Goal: Information Seeking & Learning: Learn about a topic

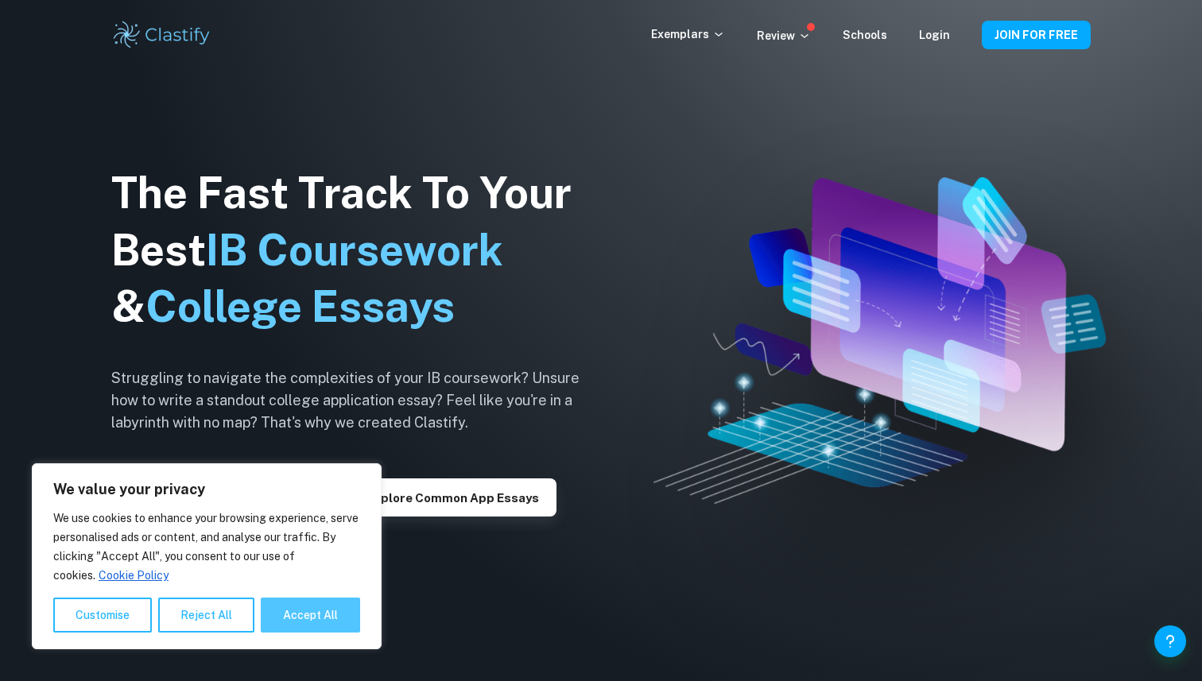
click at [332, 607] on button "Accept All" at bounding box center [310, 615] width 99 height 35
checkbox input "true"
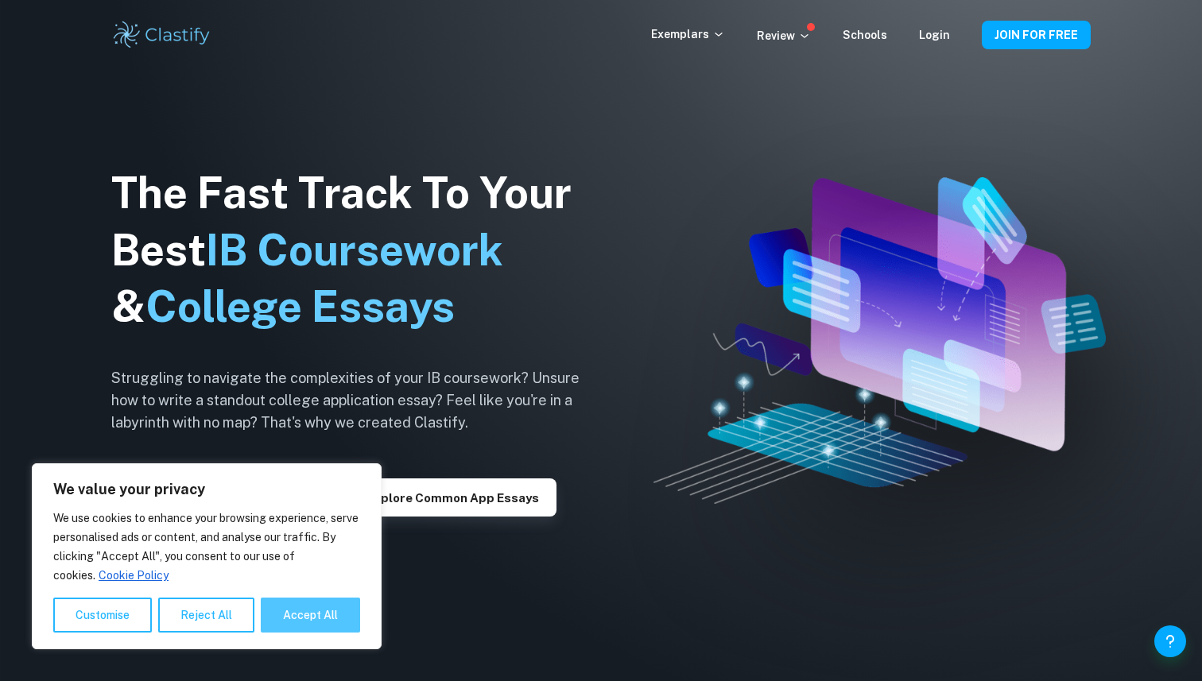
checkbox input "true"
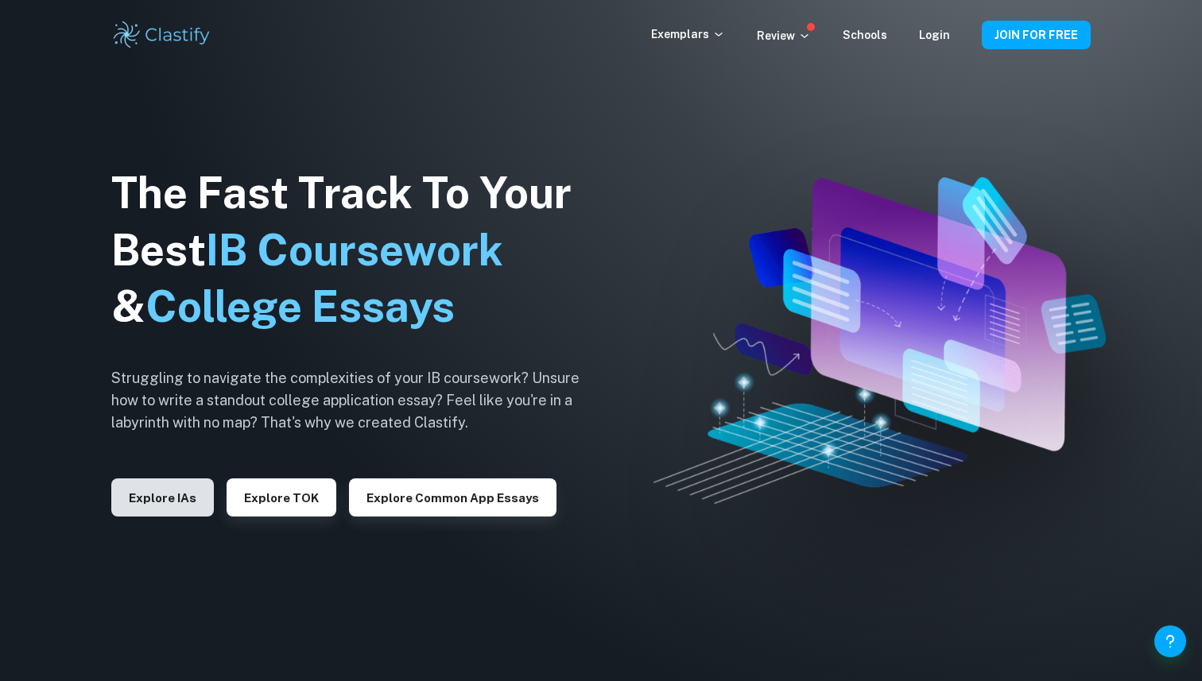
click at [154, 491] on button "Explore IAs" at bounding box center [162, 498] width 103 height 38
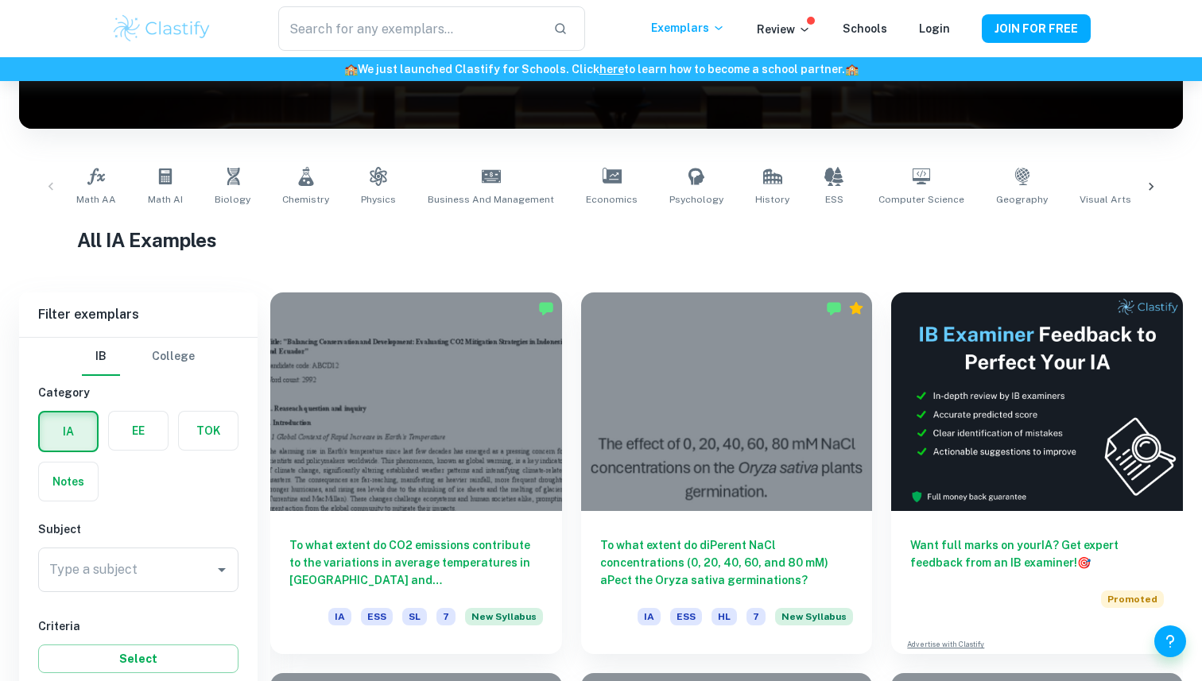
scroll to position [186, 0]
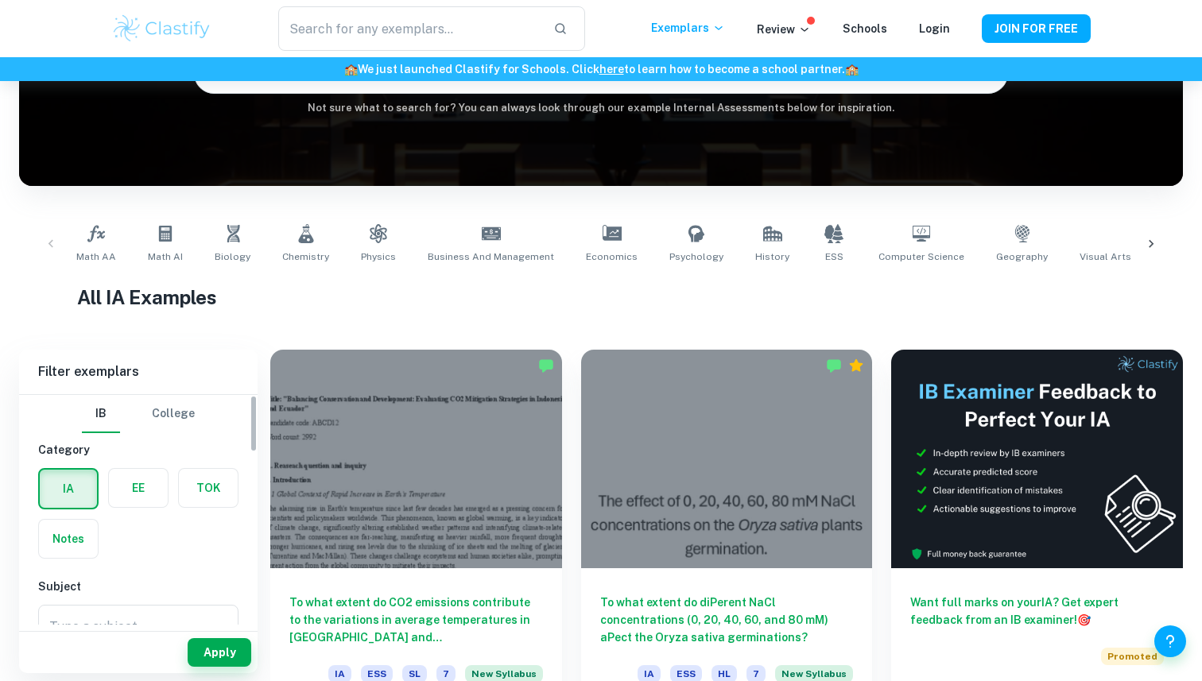
click at [140, 482] on label "button" at bounding box center [138, 488] width 59 height 38
click at [0, 0] on input "radio" at bounding box center [0, 0] width 0 height 0
click at [70, 482] on label "button" at bounding box center [68, 488] width 59 height 38
click at [0, 0] on input "radio" at bounding box center [0, 0] width 0 height 0
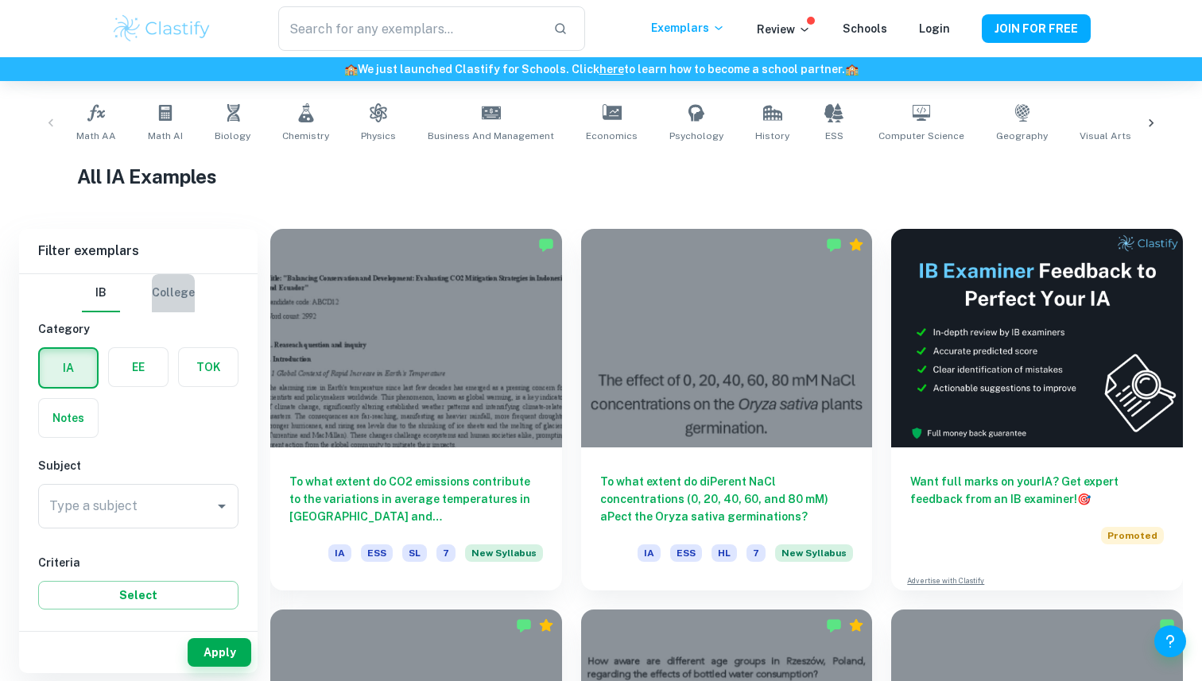
click at [173, 291] on button "College" at bounding box center [173, 293] width 43 height 38
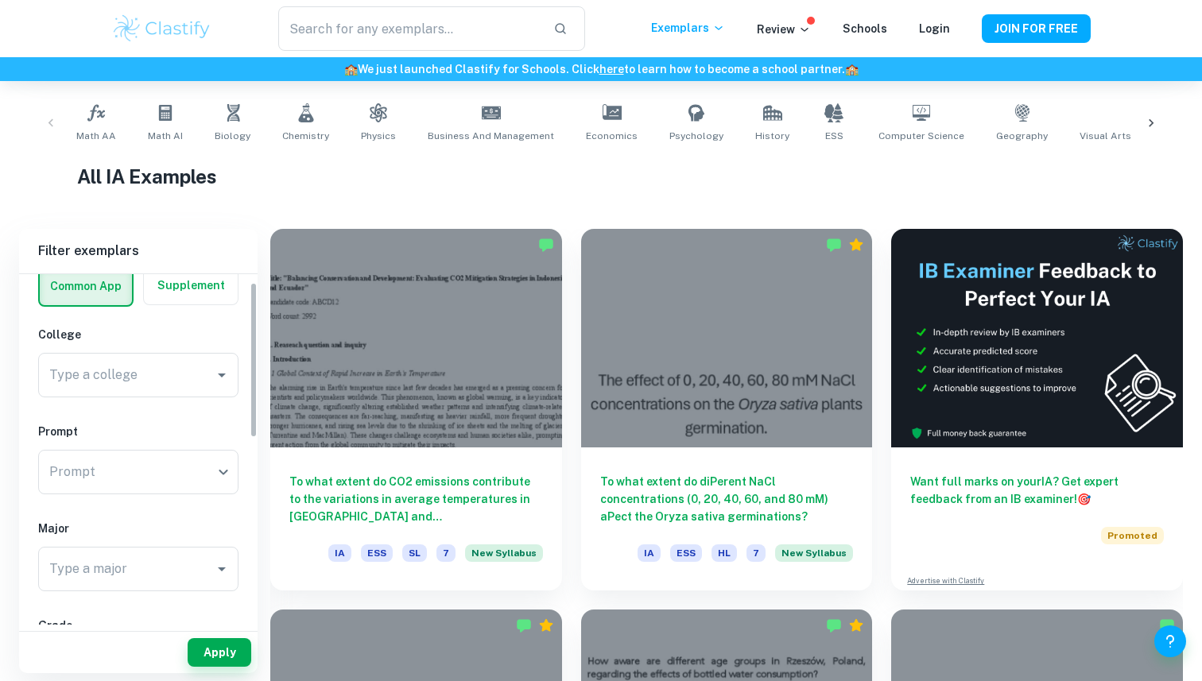
scroll to position [85, 0]
click at [49, 126] on div "Math AA Math AI Biology Chemistry Physics Business and Management Economics Psy…" at bounding box center [601, 123] width 1138 height 52
click at [51, 120] on div "Math AA Math AI Biology Chemistry Physics Business and Management Economics Psy…" at bounding box center [601, 123] width 1138 height 52
click at [146, 123] on link "Math AI" at bounding box center [165, 123] width 48 height 52
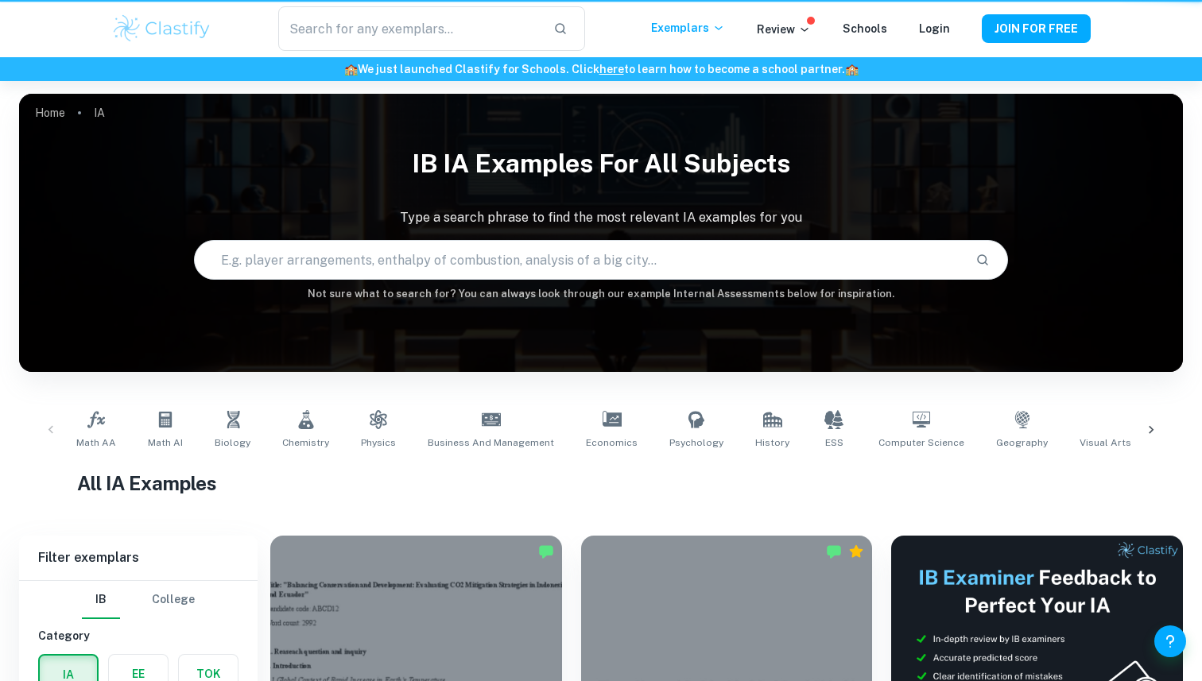
scroll to position [307, 0]
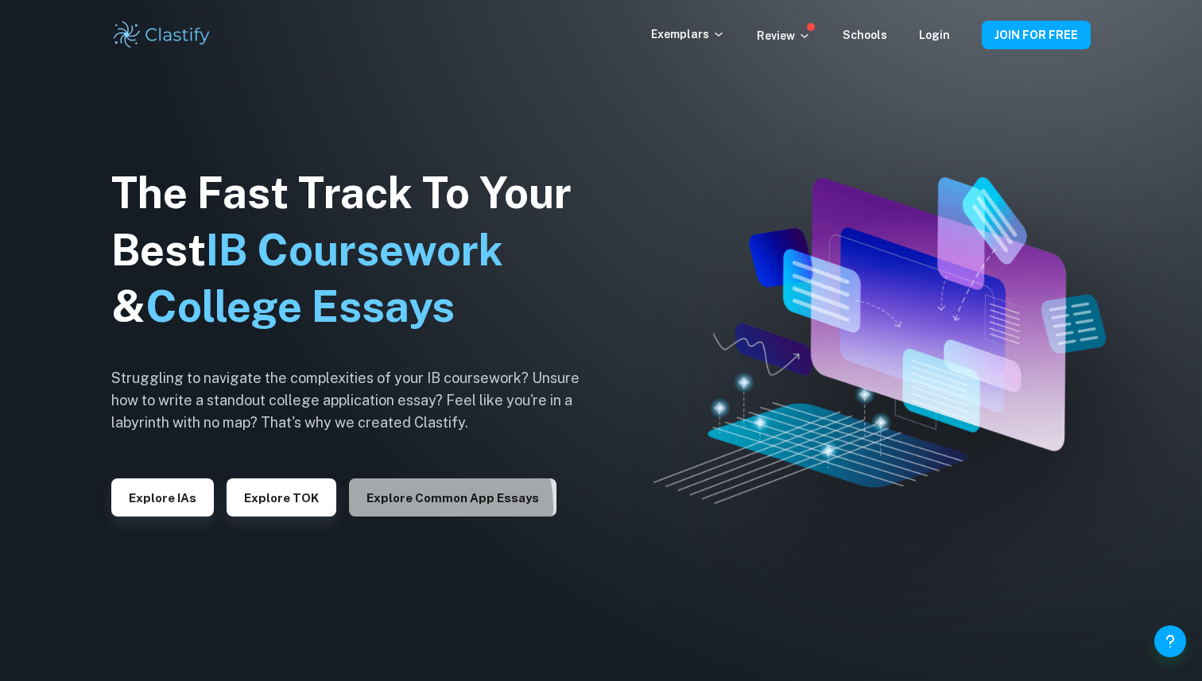
click at [428, 506] on button "Explore Common App essays" at bounding box center [452, 498] width 207 height 38
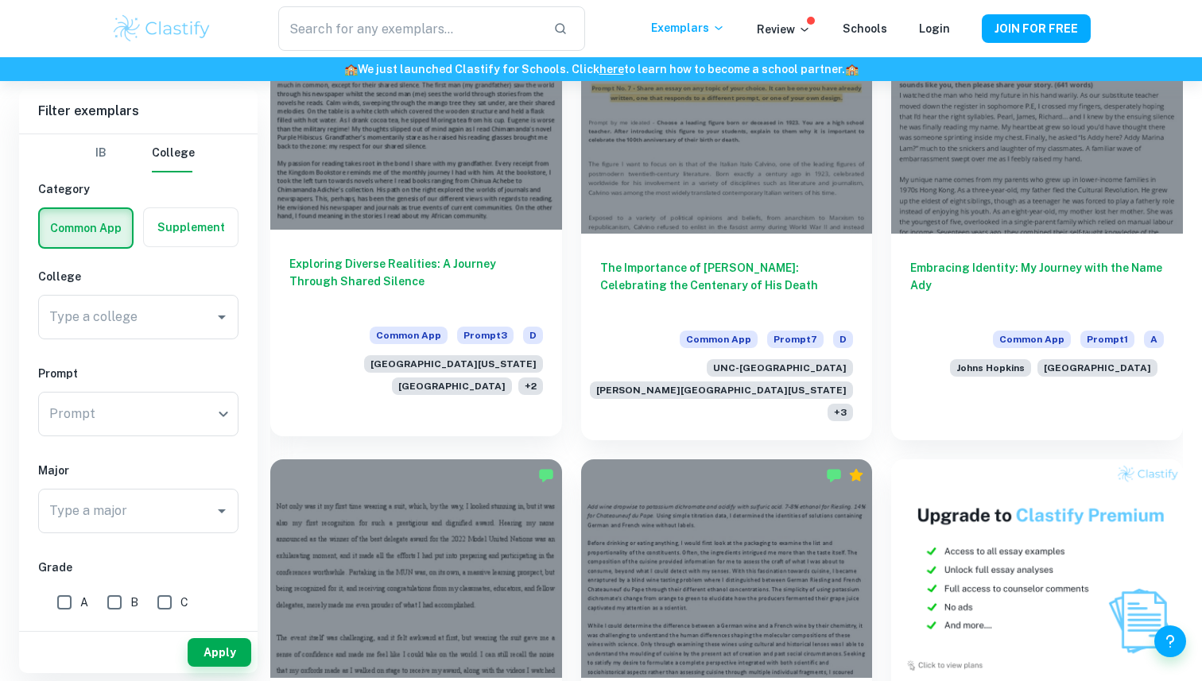
scroll to position [326, 0]
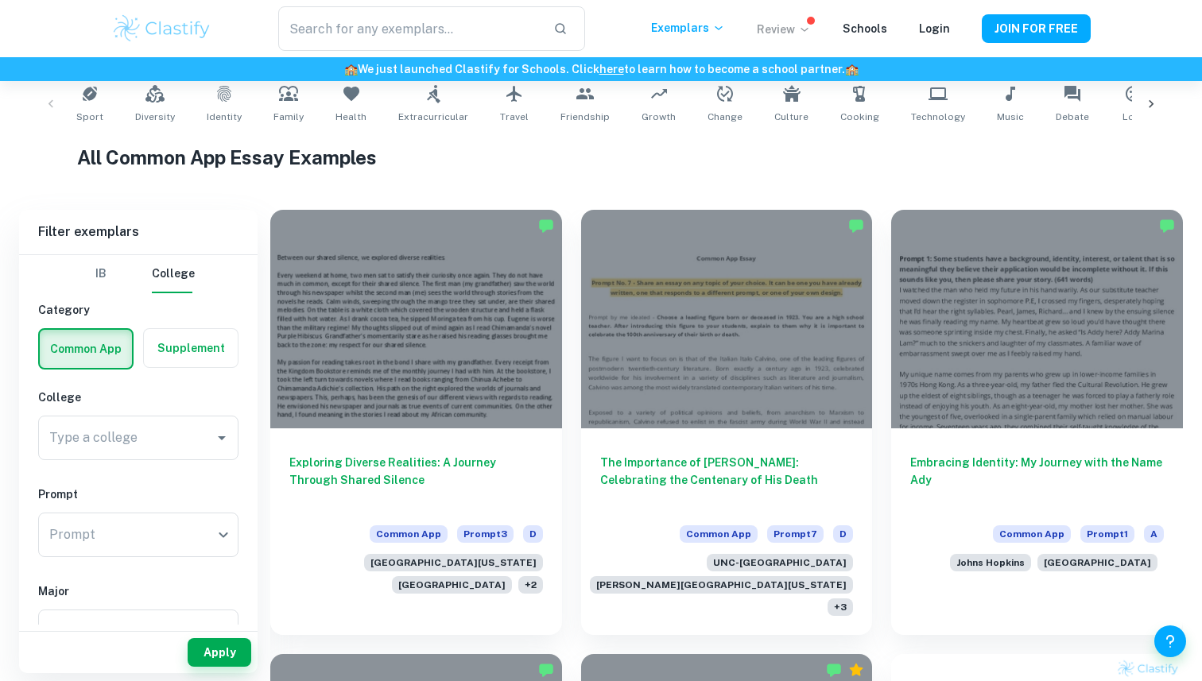
click at [784, 25] on p "Review" at bounding box center [784, 29] width 54 height 17
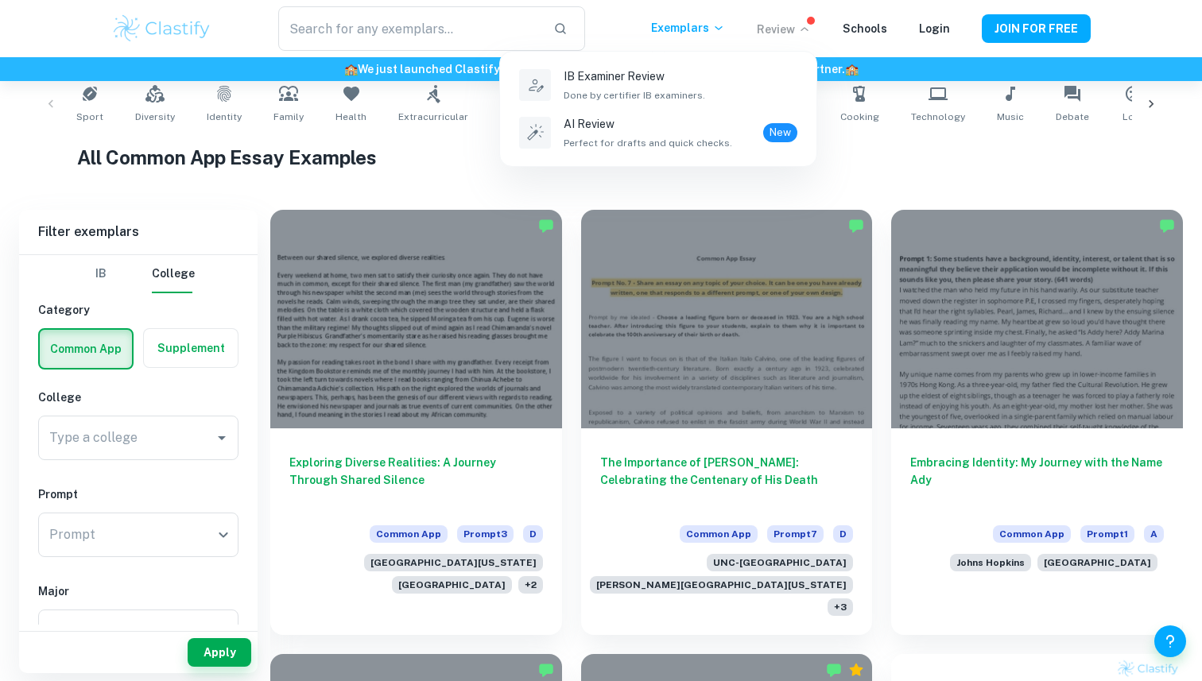
click at [853, 29] on div at bounding box center [601, 340] width 1202 height 681
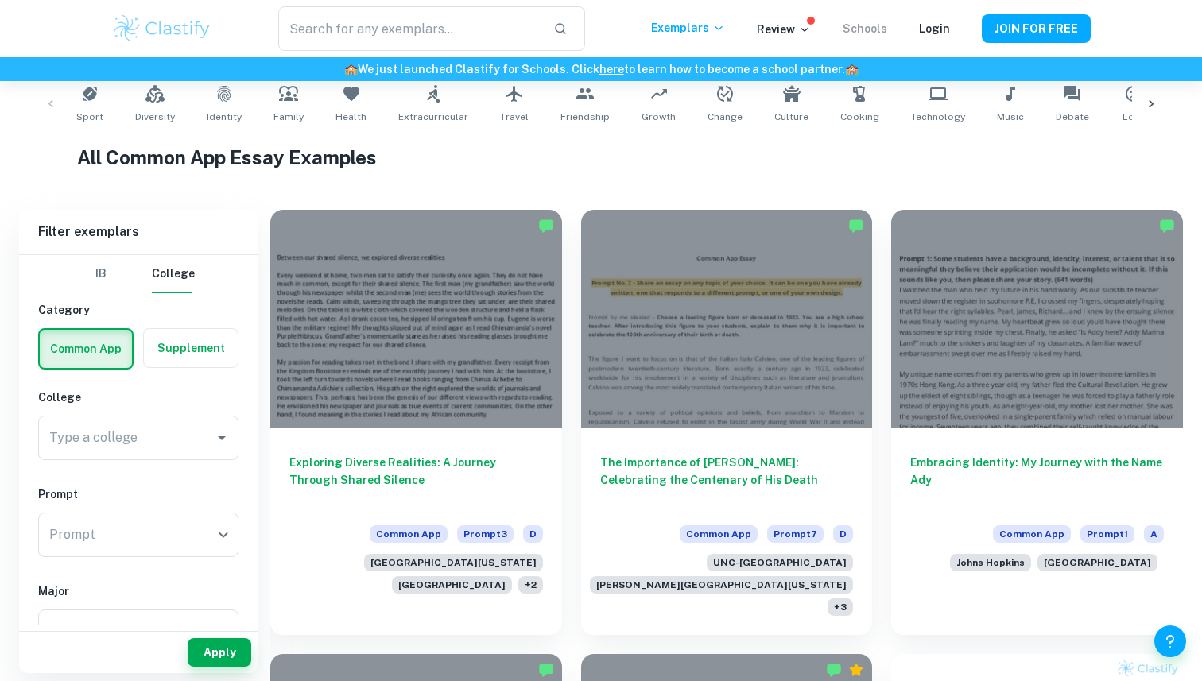
click at [859, 30] on link "Schools" at bounding box center [865, 28] width 45 height 13
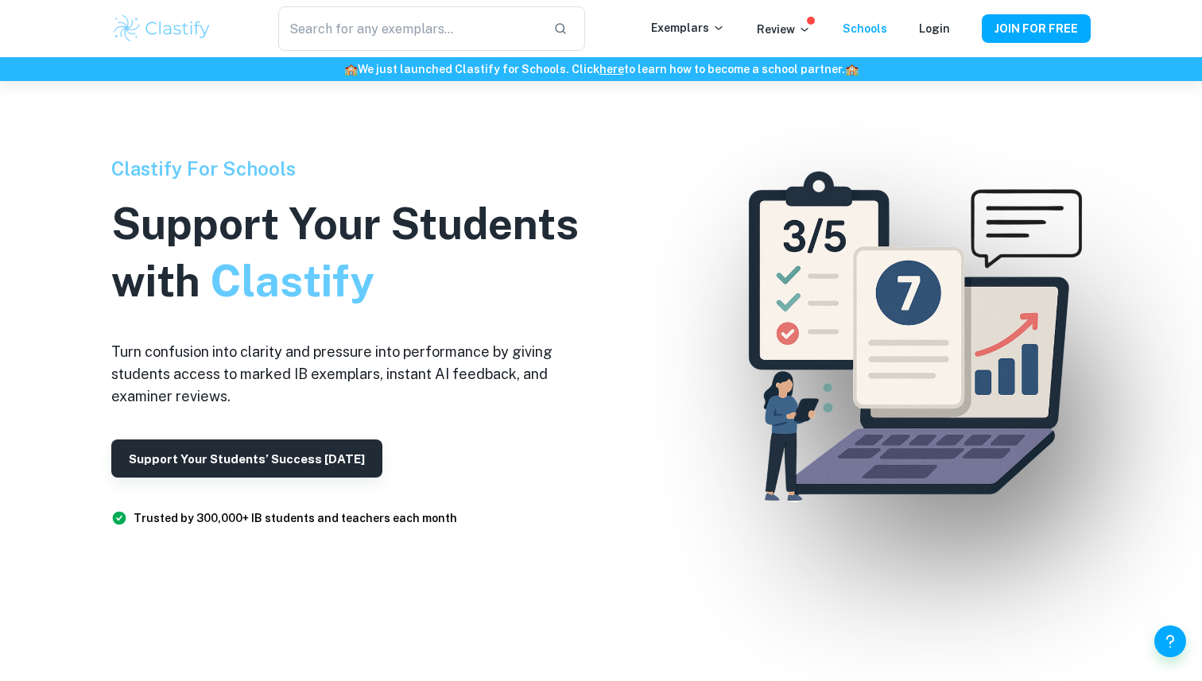
scroll to position [67, 0]
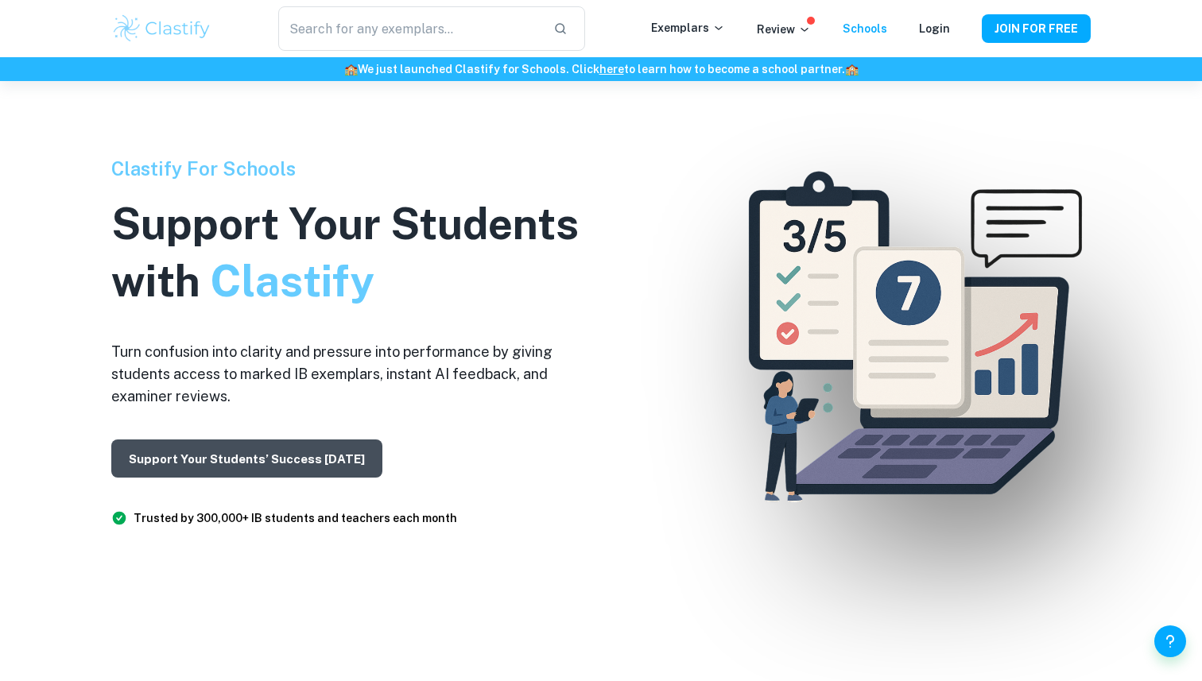
click at [202, 457] on button "Support Your Students’ Success [DATE]" at bounding box center [246, 459] width 271 height 38
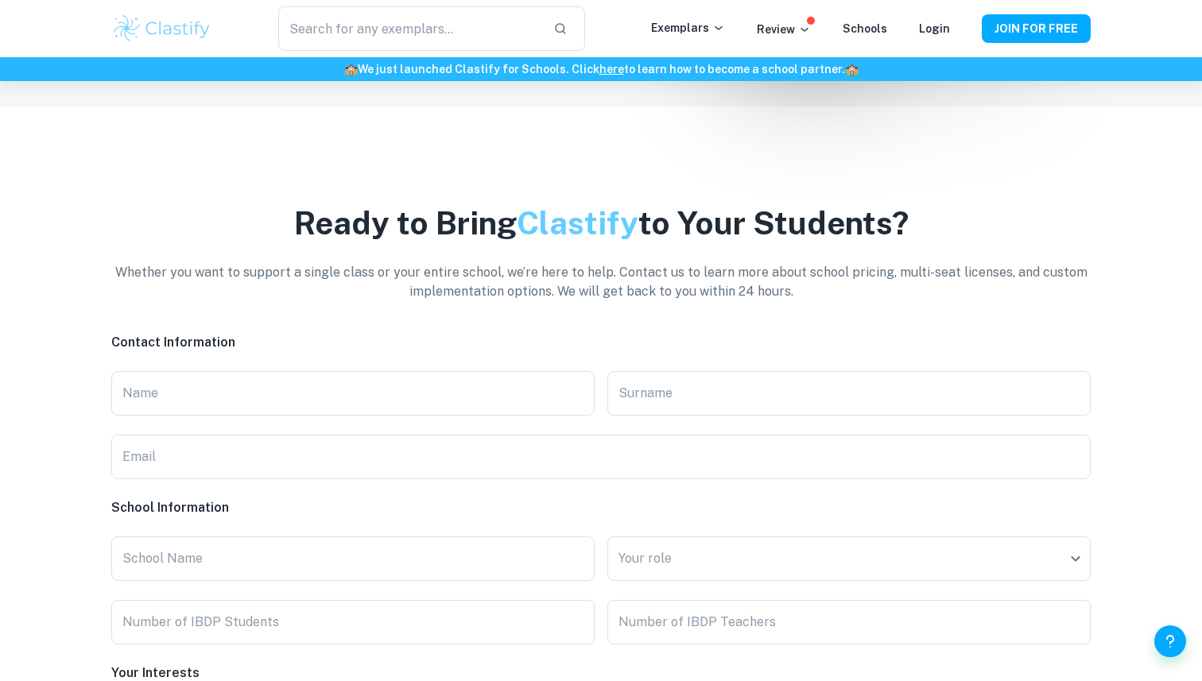
scroll to position [3515, 0]
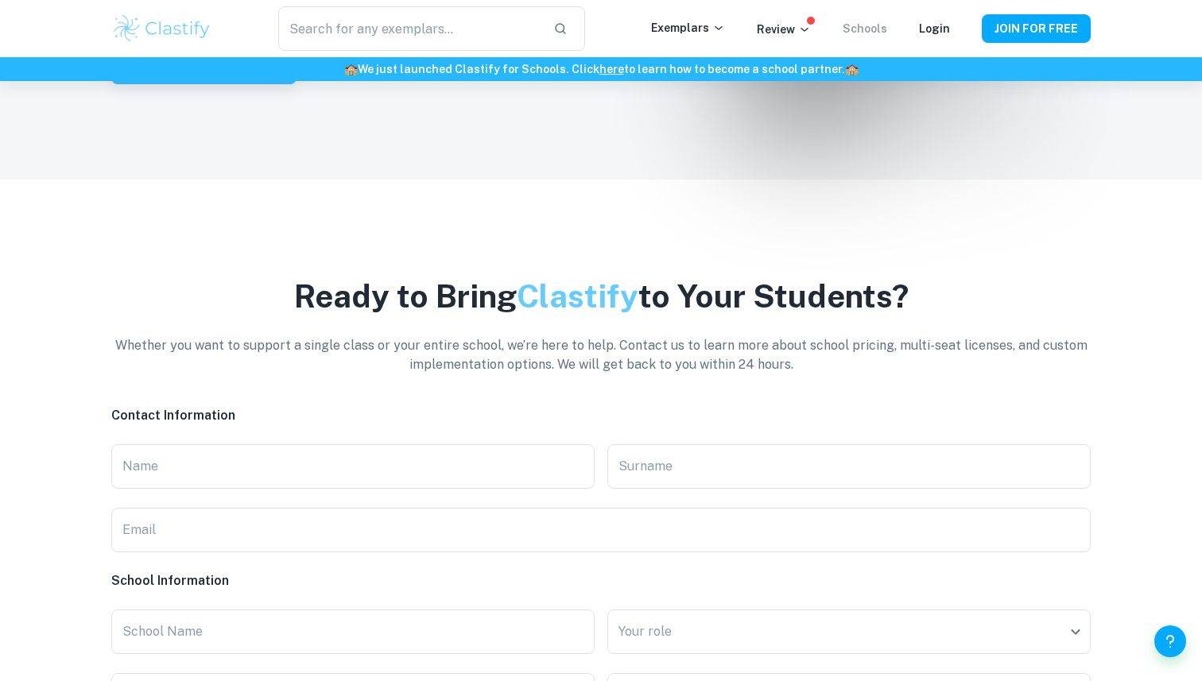
click at [885, 26] on link "Schools" at bounding box center [865, 28] width 45 height 13
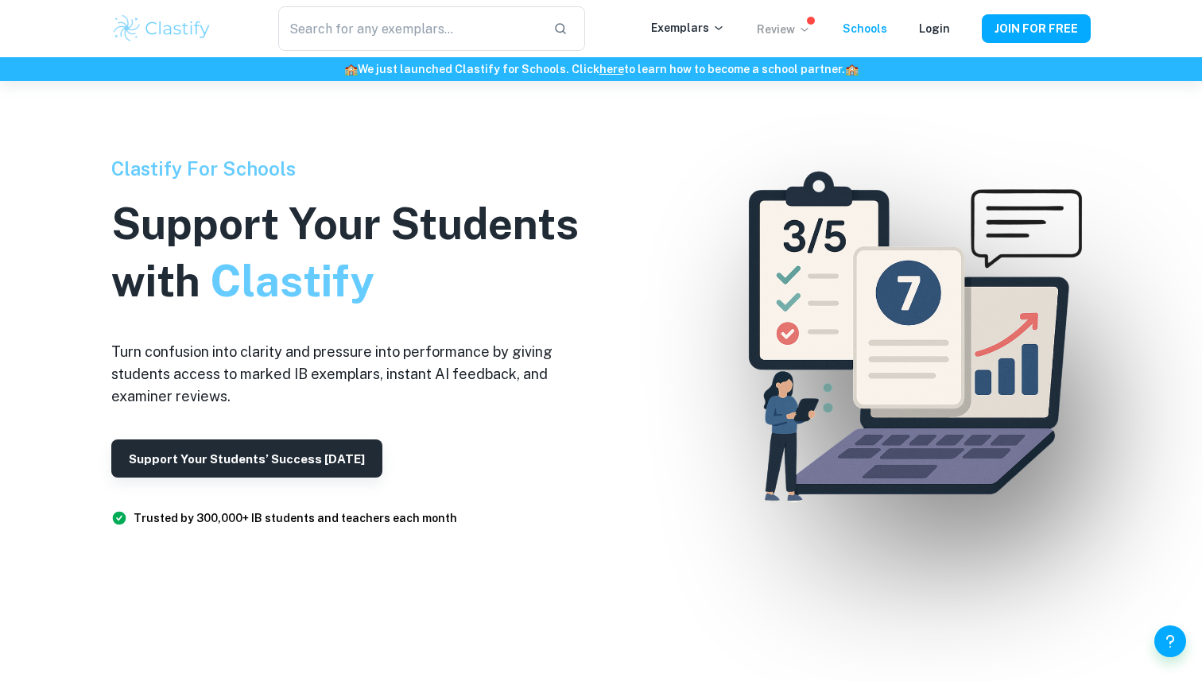
click at [804, 24] on icon at bounding box center [804, 29] width 13 height 13
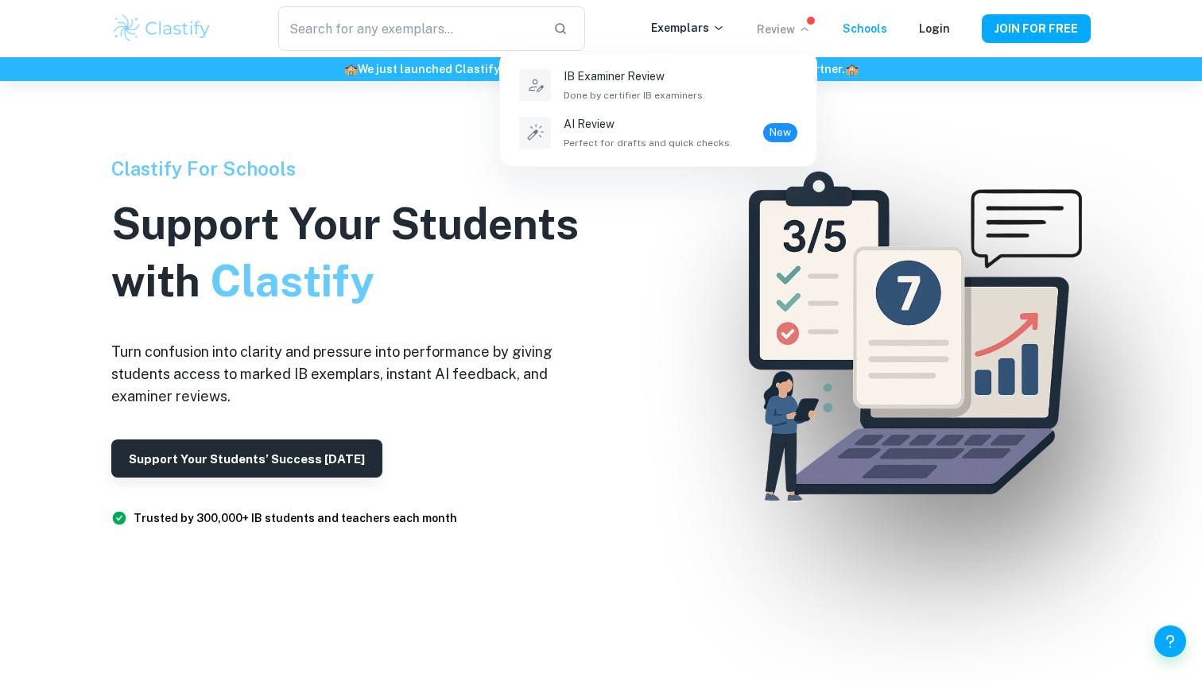
click at [827, 23] on div at bounding box center [601, 340] width 1202 height 681
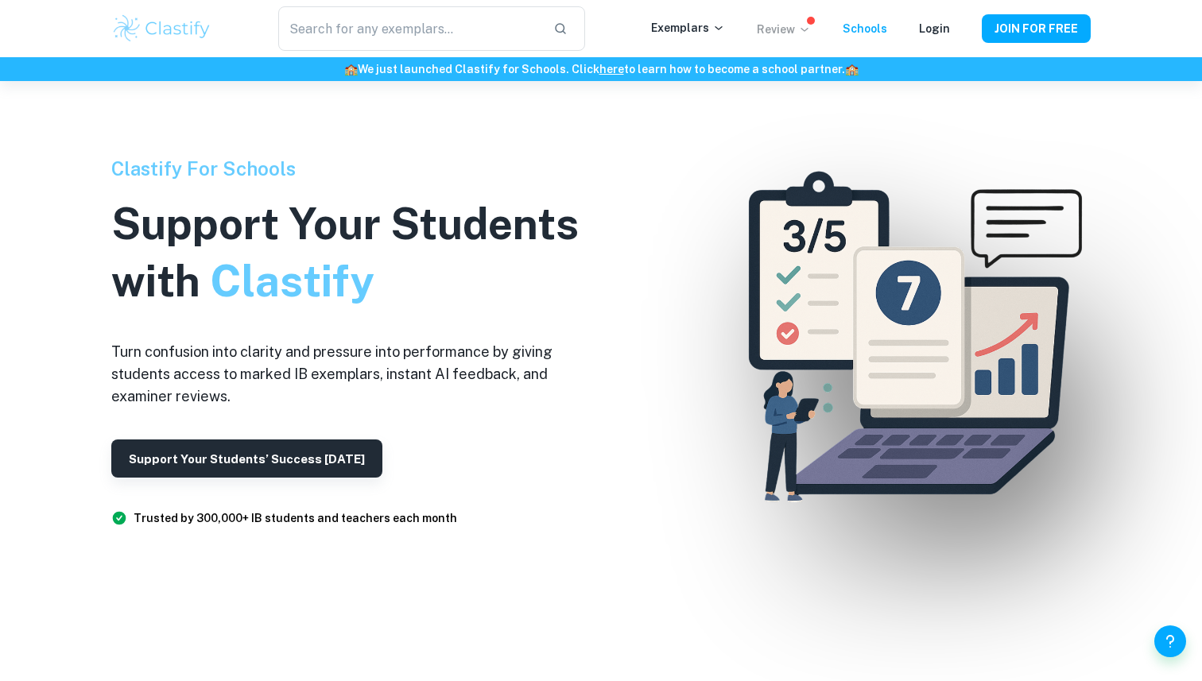
click at [788, 26] on p "Review" at bounding box center [784, 29] width 54 height 17
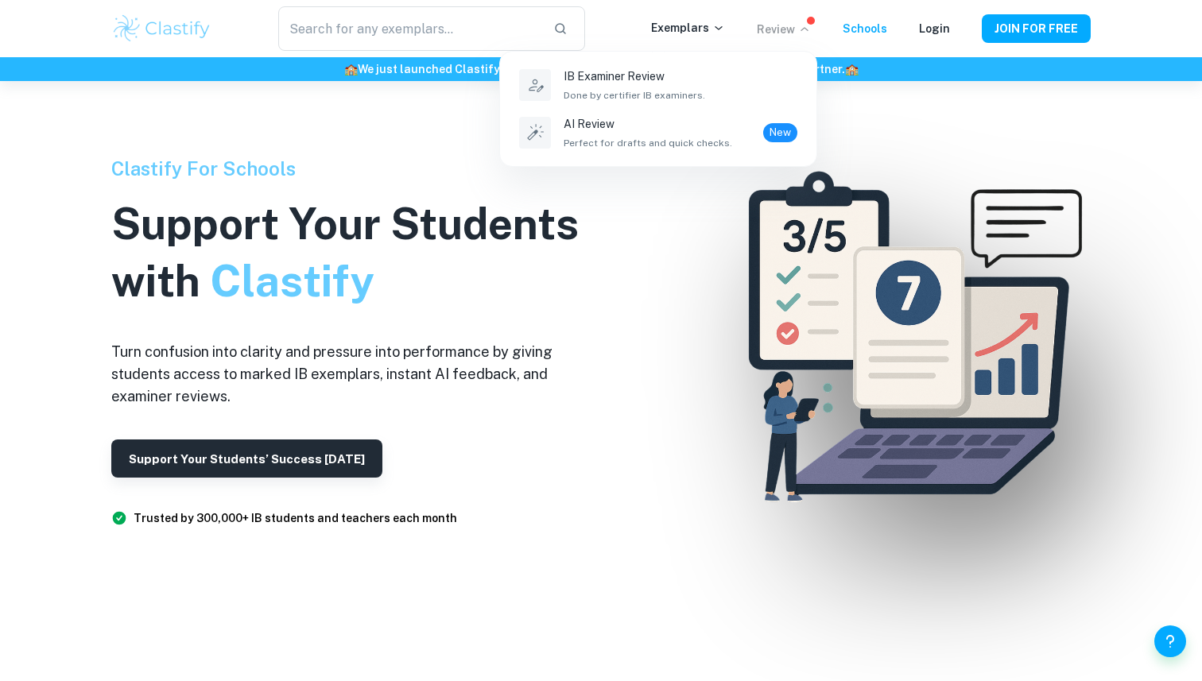
click at [719, 22] on div at bounding box center [601, 340] width 1202 height 681
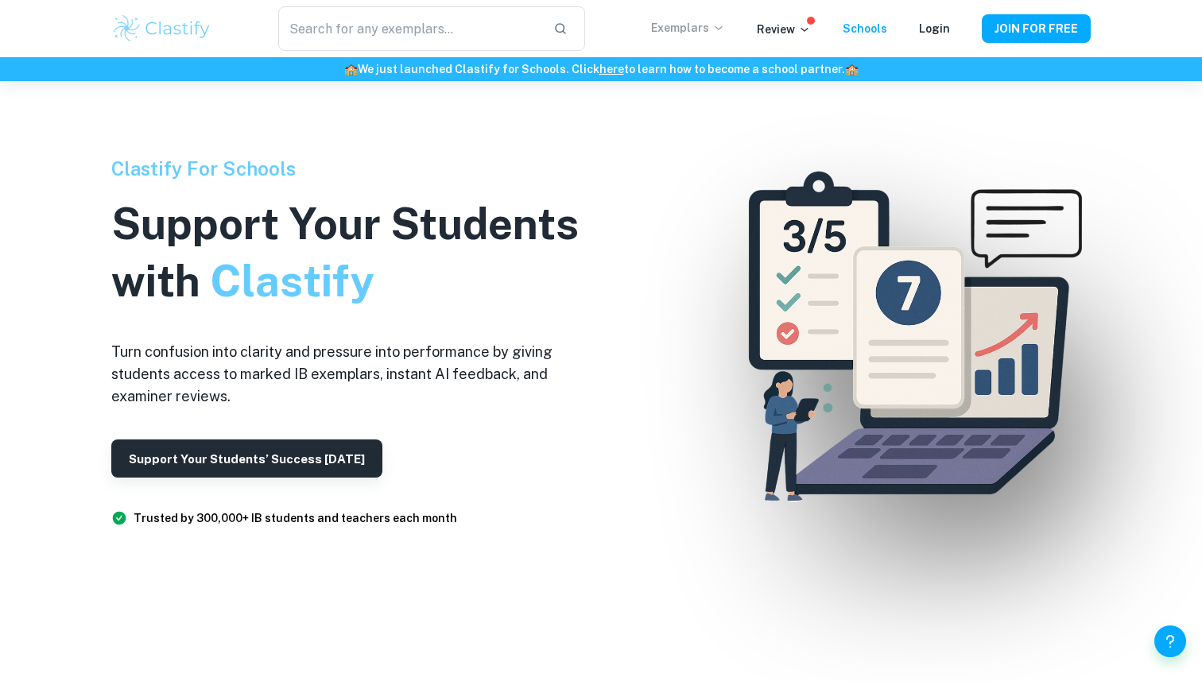
click at [701, 22] on p "Exemplars" at bounding box center [688, 27] width 74 height 17
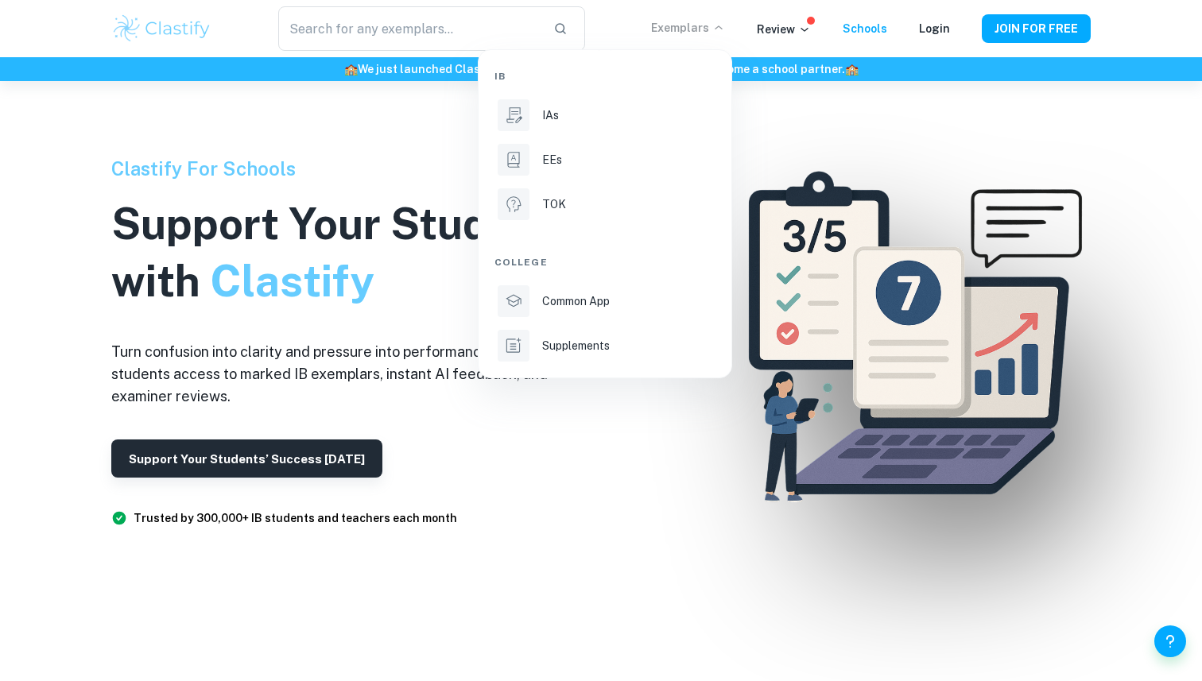
scroll to position [60, 0]
click at [574, 304] on p "Common App" at bounding box center [576, 301] width 68 height 17
